Goal: Task Accomplishment & Management: Use online tool/utility

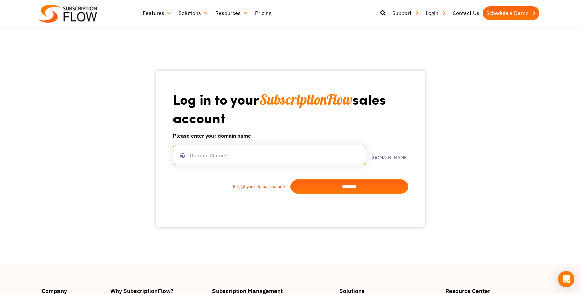
click at [285, 154] on input "text" at bounding box center [269, 155] width 193 height 20
type input "**********"
click at [357, 185] on input "*******" at bounding box center [350, 186] width 118 height 14
